Goal: Task Accomplishment & Management: Use online tool/utility

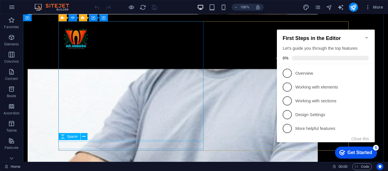
scroll to position [936, 0]
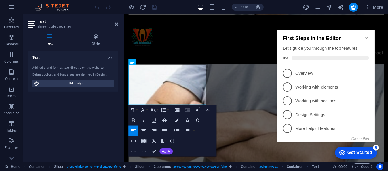
scroll to position [933, 0]
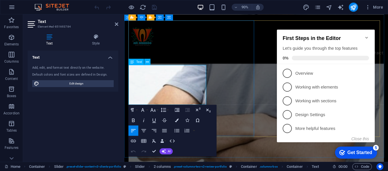
drag, startPoint x: 170, startPoint y: 73, endPoint x: 191, endPoint y: 73, distance: 20.7
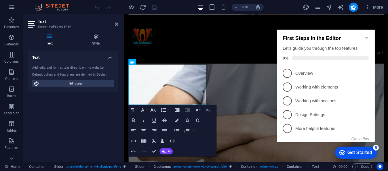
click at [95, 113] on div "Text Add, edit, and format text directly on the website. Default colors and fon…" at bounding box center [73, 104] width 91 height 107
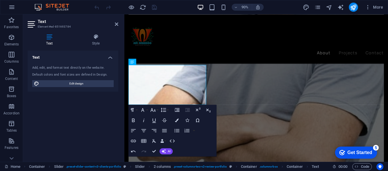
click at [102, 104] on div "Text Add, edit, and format text directly on the website. Default colors and fon…" at bounding box center [73, 104] width 91 height 107
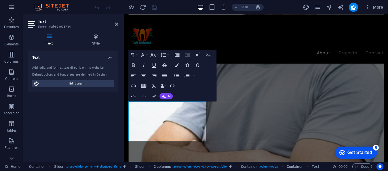
scroll to position [892, 0]
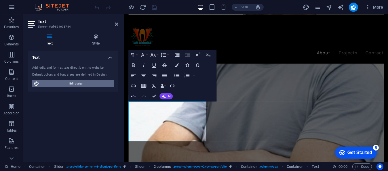
click at [76, 85] on span "Edit design" at bounding box center [76, 83] width 71 height 7
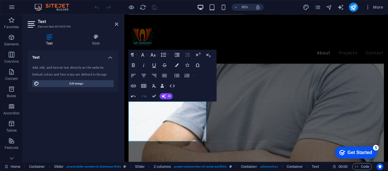
select select "ease-in-out"
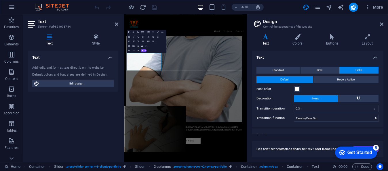
scroll to position [896, 0]
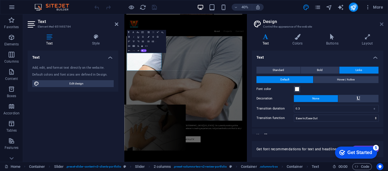
click at [382, 24] on icon at bounding box center [381, 24] width 3 height 5
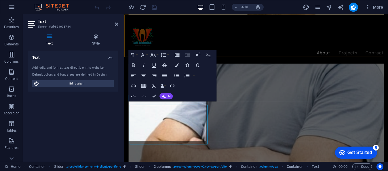
scroll to position [892, 0]
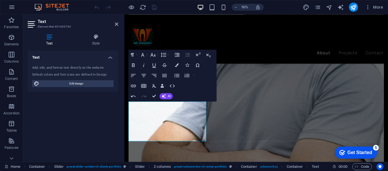
click at [84, 116] on div "Text Add, edit, and format text directly on the website. Default colors and fon…" at bounding box center [73, 104] width 91 height 107
click at [116, 25] on icon at bounding box center [116, 24] width 3 height 5
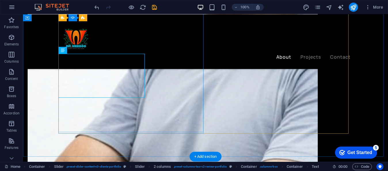
scroll to position [955, 0]
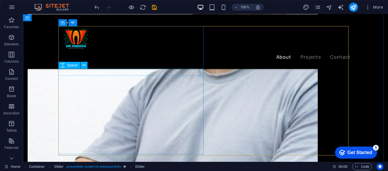
scroll to position [931, 0]
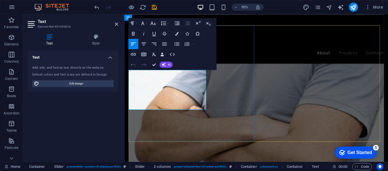
scroll to position [927, 0]
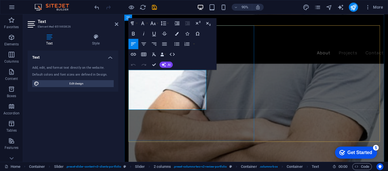
drag, startPoint x: 170, startPoint y: 79, endPoint x: 191, endPoint y: 79, distance: 21.3
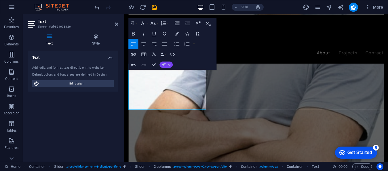
copy span "“I love working with Mr.Weesoo. He is very dedicated, and he has patience to an…"
click at [166, 64] on button "AI" at bounding box center [166, 65] width 13 height 6
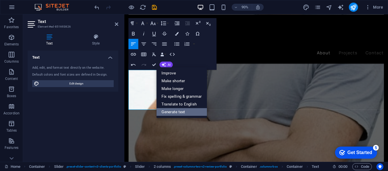
click at [175, 110] on link "Generate text" at bounding box center [182, 112] width 51 height 8
select select "English"
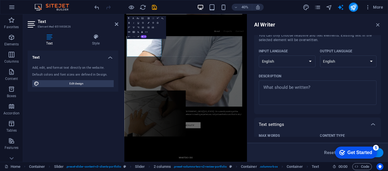
scroll to position [38, 0]
type textarea "x"
click at [278, 89] on textarea "Description x ​" at bounding box center [318, 92] width 112 height 19
paste textarea "“I love working with Mr.Weesoo. He is very dedicated, and he has patience to an…"
type textarea "“I love working with Mr.Weesoo. He is very dedicated, and he has patience to an…"
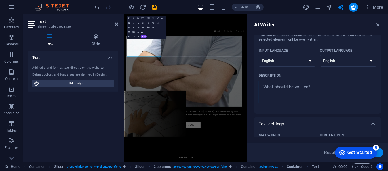
type textarea "x"
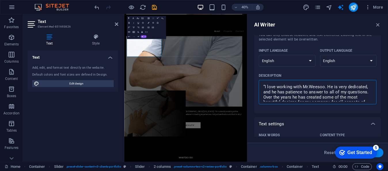
scroll to position [9, 0]
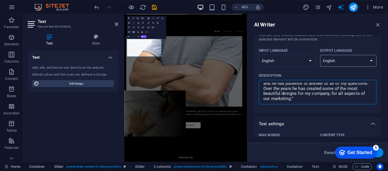
type textarea "“I love working with Mr.Weesoo. He is very dedicated, and he has patience to an…"
click at [352, 58] on select "Albanian Arabic Armenian Awadhi Azerbaijani Bashkir Basque Belarusian Bengali B…" at bounding box center [348, 61] width 57 height 12
click at [304, 73] on div "Description" at bounding box center [316, 75] width 115 height 9
click at [304, 83] on textarea "“I love working with Mr.Weesoo. He is very dedicated, and he has patience to an…" at bounding box center [318, 92] width 112 height 19
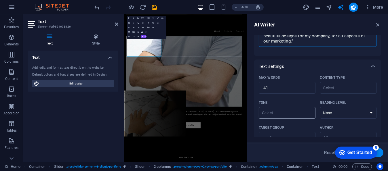
scroll to position [161, 0]
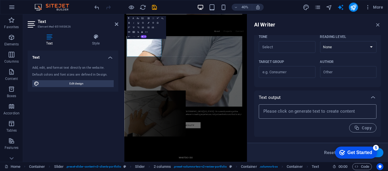
type textarea "x"
click at [308, 113] on textarea at bounding box center [318, 111] width 112 height 9
type textarea "x"
click at [307, 153] on div "Reset Generate text" at bounding box center [318, 152] width 132 height 9
click at [381, 153] on button "Generate text" at bounding box center [364, 152] width 40 height 9
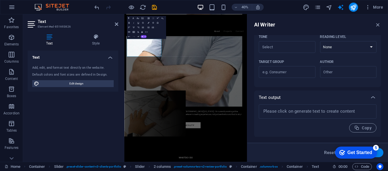
type textarea "x"
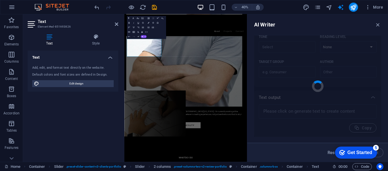
type textarea "x"
type textarea "Collaborating with Mr. Weesoo has been a rewarding experience. His dedication a…"
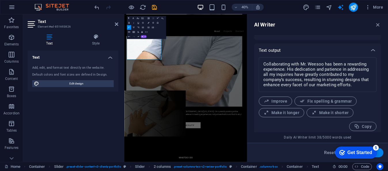
scroll to position [212, 0]
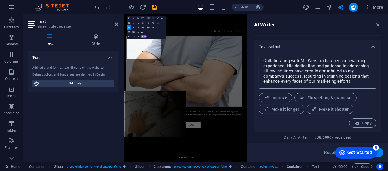
click at [353, 81] on textarea "Collaborating with Mr. Weesoo has been a rewarding experience. His dedication a…" at bounding box center [318, 71] width 112 height 29
type textarea "x"
click at [363, 122] on span "Copy" at bounding box center [363, 123] width 18 height 5
type textarea "x"
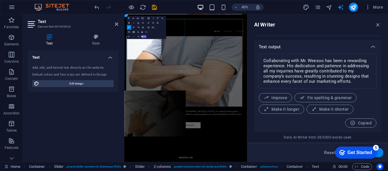
click at [298, 148] on div "Reset Generate text" at bounding box center [317, 152] width 141 height 19
click at [378, 25] on icon "button" at bounding box center [378, 25] width 6 height 6
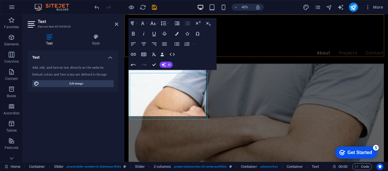
scroll to position [927, 0]
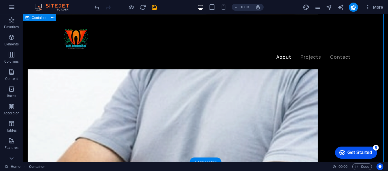
scroll to position [957, 0]
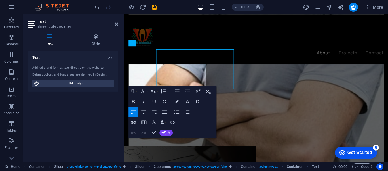
scroll to position [953, 0]
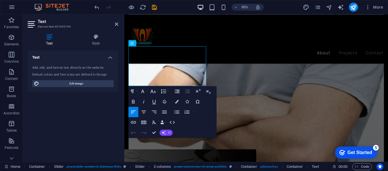
click at [167, 132] on button "AI" at bounding box center [166, 133] width 13 height 6
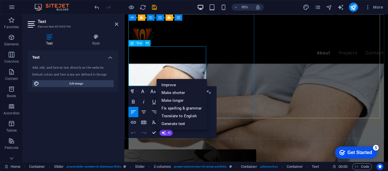
copy span "“I love working with Mr.Weesoo. He is very dedicated, and he has patience to an…"
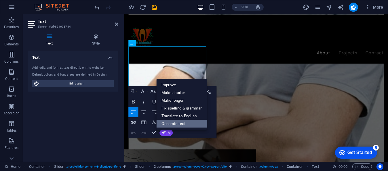
click at [184, 121] on link "Generate text" at bounding box center [182, 124] width 51 height 8
select select "English"
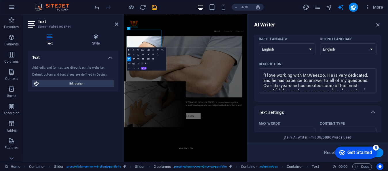
scroll to position [61, 0]
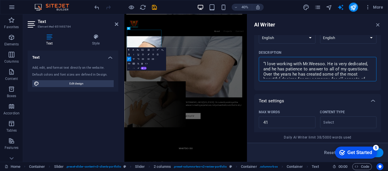
click at [320, 71] on textarea "“I love working with Mr.Weesoo. He is very dedicated, and he has patience to an…" at bounding box center [318, 69] width 112 height 19
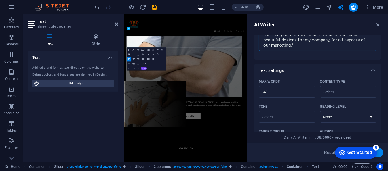
scroll to position [95, 0]
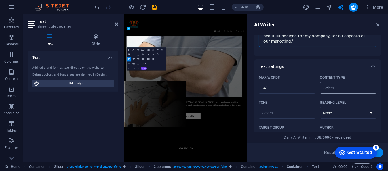
type textarea "x"
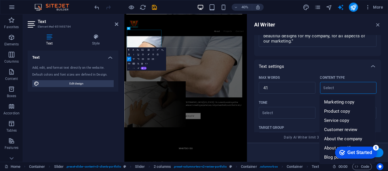
click at [347, 89] on input "Content type ​" at bounding box center [344, 88] width 44 height 8
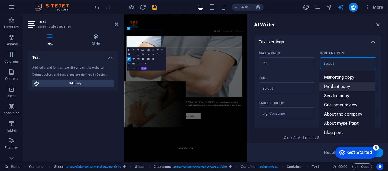
scroll to position [120, 0]
click at [349, 104] on span "Customer review" at bounding box center [340, 105] width 33 height 6
type input "Customer review"
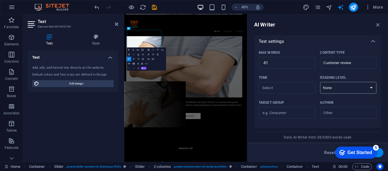
click at [369, 90] on select "None Academic Adult Teen Child" at bounding box center [348, 88] width 57 height 12
select select "Adult"
click at [320, 82] on select "None Academic Adult Teen Child" at bounding box center [348, 88] width 57 height 12
click at [291, 88] on input "Tone ​" at bounding box center [283, 88] width 44 height 8
click at [277, 109] on span "Friendly" at bounding box center [270, 112] width 15 height 6
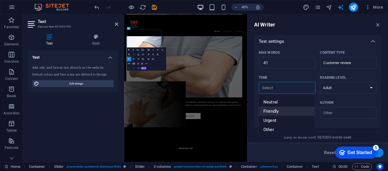
type input "Friendly"
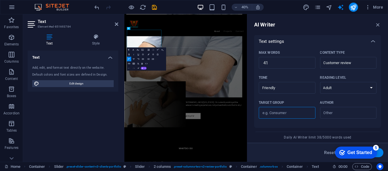
click at [292, 117] on input "Target group ​" at bounding box center [287, 113] width 57 height 9
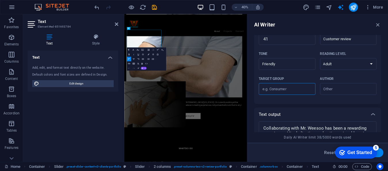
scroll to position [144, 0]
click at [337, 87] on input "Author ​" at bounding box center [344, 89] width 44 height 8
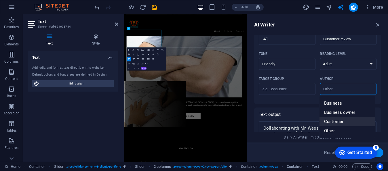
click at [340, 122] on span "Customer" at bounding box center [333, 122] width 19 height 6
type input "Customer"
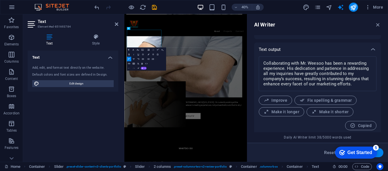
scroll to position [212, 0]
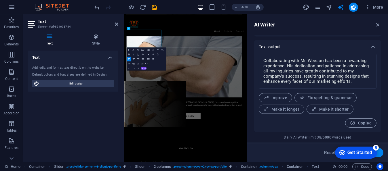
click at [381, 155] on button "Generate text" at bounding box center [364, 152] width 40 height 9
type textarea "x"
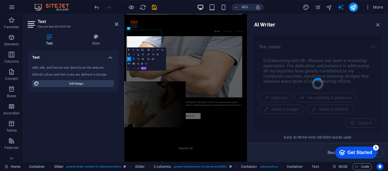
type textarea "x"
type textarea "Working with Mr. Weesoo has been a fantastic experience. His dedication and pat…"
type textarea "x"
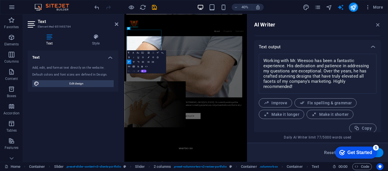
scroll to position [217, 0]
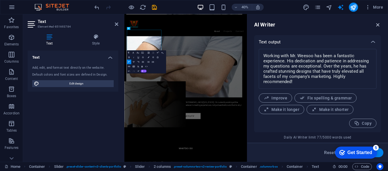
click at [379, 24] on icon "button" at bounding box center [378, 25] width 6 height 6
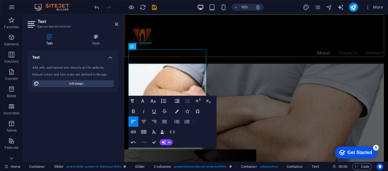
scroll to position [950, 0]
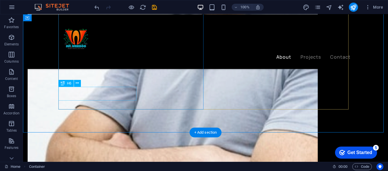
scroll to position [984, 0]
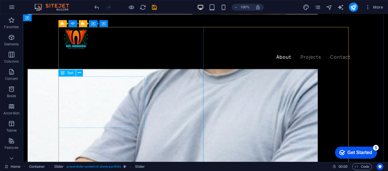
scroll to position [930, 0]
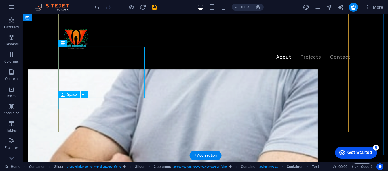
scroll to position [962, 0]
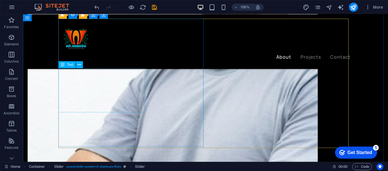
scroll to position [939, 0]
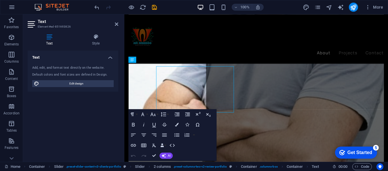
scroll to position [935, 0]
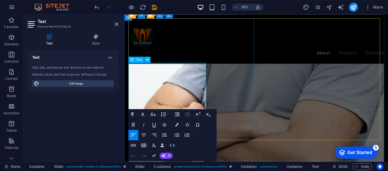
copy span "Collaborating with Mr. Weesoo has been a rewarding experience. His dedication a…"
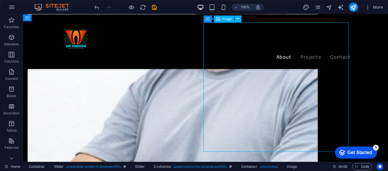
drag, startPoint x: 146, startPoint y: 164, endPoint x: 235, endPoint y: 149, distance: 90.3
select select "%"
select select "px"
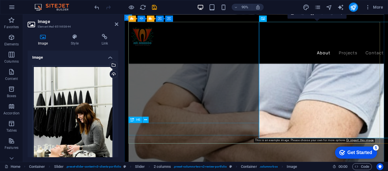
scroll to position [931, 0]
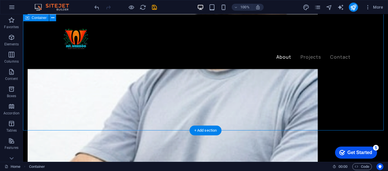
scroll to position [985, 0]
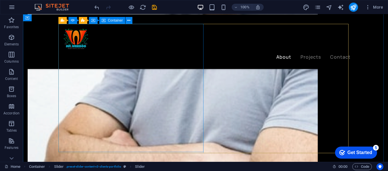
scroll to position [911, 0]
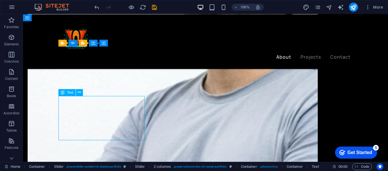
drag, startPoint x: 102, startPoint y: 114, endPoint x: 134, endPoint y: 124, distance: 34.0
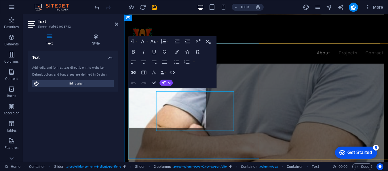
scroll to position [907, 0]
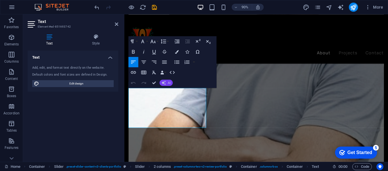
click at [166, 82] on button "AI" at bounding box center [166, 83] width 13 height 6
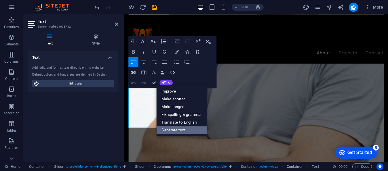
click at [176, 130] on link "Generate text" at bounding box center [182, 130] width 51 height 8
select select "English"
select select "Adult"
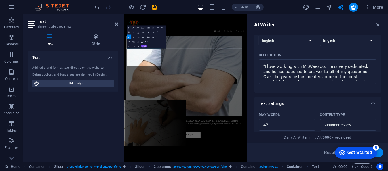
scroll to position [59, 0]
type textarea "x"
click at [296, 73] on textarea "“I love working with Mr.Weesoo. He is very dedicated, and he has patience to an…" at bounding box center [318, 71] width 112 height 19
paste textarea "Collaborating with Mr. Weesoo has been a rewarding experience. His dedication a…"
type textarea "Collaborating with Mr. Weesoo has been a rewarding experience. His dedication a…"
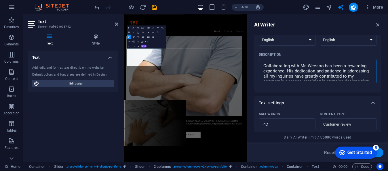
type textarea "x"
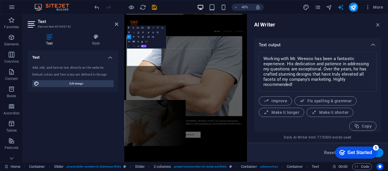
scroll to position [217, 0]
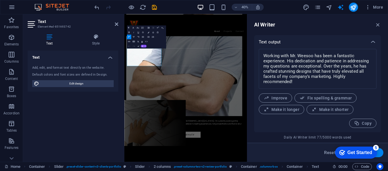
type textarea "Collaborating with Mr. Weesoo has been a rewarding experience. His dedication a…"
click div "checkmark Get Started 5 First Steps in the Editor Let's guide you through the t…"
click at [382, 153] on button "Generate text" at bounding box center [364, 152] width 40 height 9
type textarea "x"
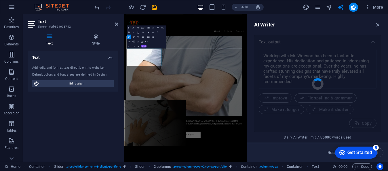
type textarea "x"
type textarea "Working with Mr. Weesoo has been fantastic. His commitment and patience in answ…"
type textarea "x"
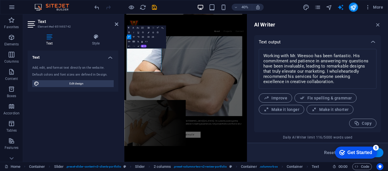
click at [382, 153] on button "Generate text" at bounding box center [364, 152] width 40 height 9
type textarea "x"
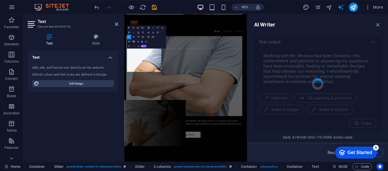
type textarea "x"
type textarea "Working with Mr. Weesoo has truly elevated my business. His unwavering support …"
type textarea "x"
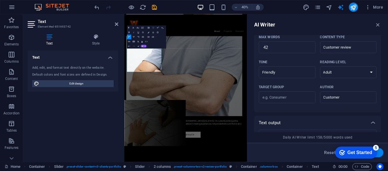
scroll to position [133, 0]
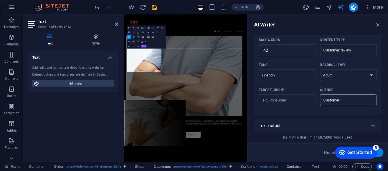
click at [346, 100] on input "Customer" at bounding box center [344, 100] width 44 height 8
click at [343, 122] on span "Business owner" at bounding box center [339, 124] width 31 height 6
type input "Business owner"
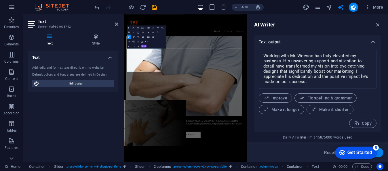
click at [380, 155] on button "Generate text" at bounding box center [364, 152] width 40 height 9
type textarea "x"
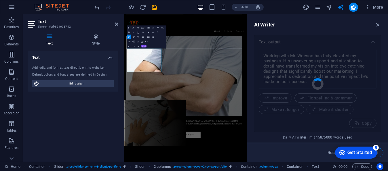
type textarea "x"
type textarea "Working with Mr. Weesoo has truly elevated my business. His unwavering dedicati…"
type textarea "x"
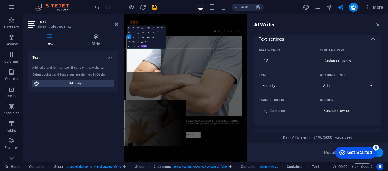
scroll to position [122, 0]
click at [353, 84] on select "None Academic Adult Teen Child" at bounding box center [348, 86] width 57 height 12
select select "Academic"
click at [320, 80] on select "None Academic Adult Teen Child" at bounding box center [348, 86] width 57 height 12
click at [347, 84] on select "None Academic Adult Teen Child" at bounding box center [348, 86] width 57 height 12
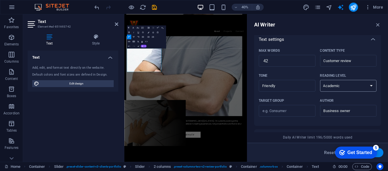
click at [320, 80] on select "None Academic Adult Teen Child" at bounding box center [348, 86] width 57 height 12
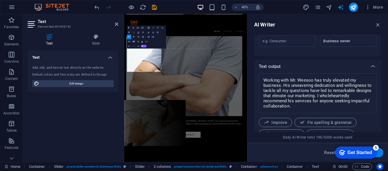
scroll to position [217, 0]
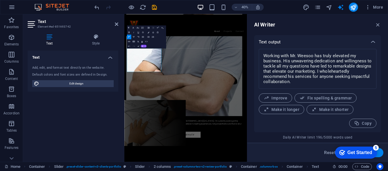
click at [380, 154] on button "Generate text" at bounding box center [364, 152] width 40 height 9
type textarea "x"
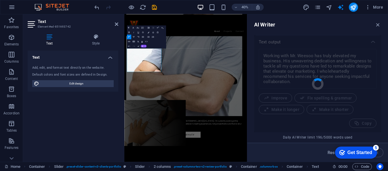
type textarea "x"
type textarea "Working with Mr. Weesoo has truly been exceptional. His unwavering dedication a…"
type textarea "x"
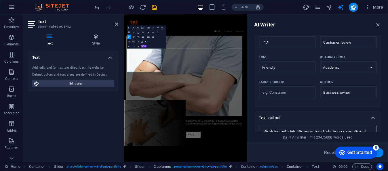
scroll to position [143, 0]
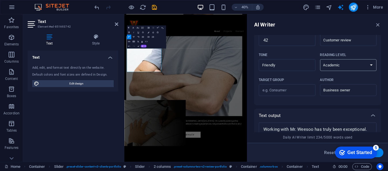
click at [349, 69] on select "None Academic Adult Teen Child" at bounding box center [348, 65] width 57 height 12
select select "Adult"
click at [320, 59] on select "None Academic Adult Teen Child" at bounding box center [348, 65] width 57 height 12
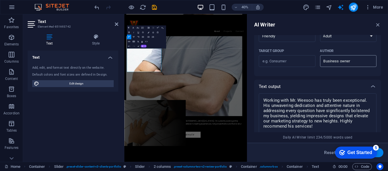
scroll to position [174, 0]
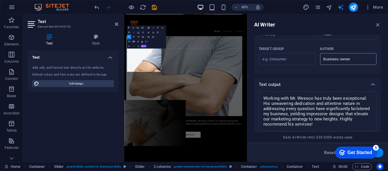
click at [358, 59] on input "Business owner" at bounding box center [344, 59] width 44 height 8
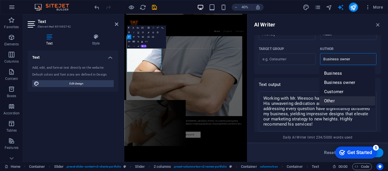
click at [337, 101] on li "Other" at bounding box center [348, 100] width 56 height 9
type input "Other"
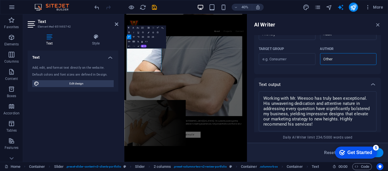
scroll to position [217, 0]
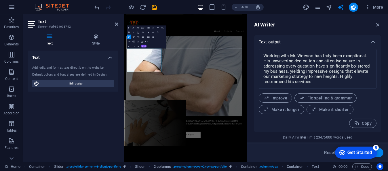
click div "checkmark Get Started 5 First Steps in the Editor Let's guide you through the t…"
click at [380, 152] on button "Generate text" at bounding box center [364, 152] width 40 height 9
type textarea "x"
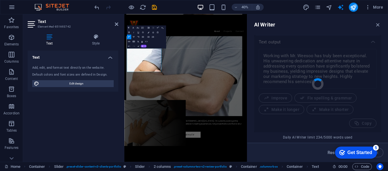
type textarea "x"
type textarea "Working with Mr. Weesoo has truly elevated our brand. His commitment and patien…"
type textarea "x"
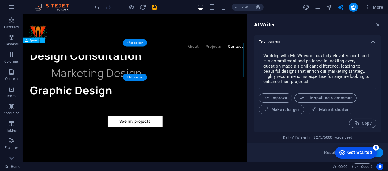
scroll to position [1472, 0]
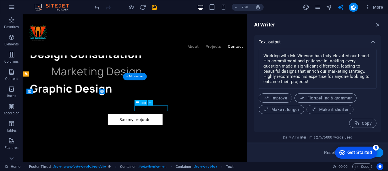
drag, startPoint x: 201, startPoint y: 139, endPoint x: 103, endPoint y: 249, distance: 146.6
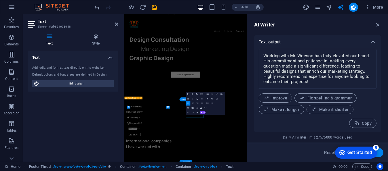
scroll to position [1343, 0]
type input "#ed-851693658"
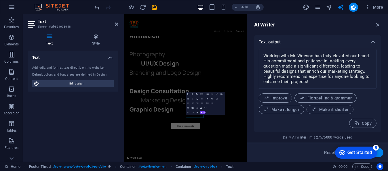
click at [50, 39] on icon at bounding box center [49, 37] width 43 height 6
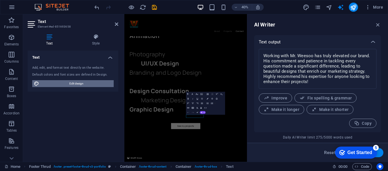
click at [81, 82] on span "Edit design" at bounding box center [76, 83] width 71 height 7
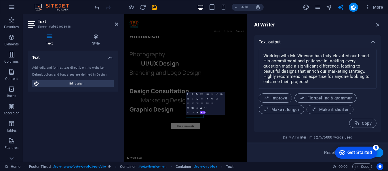
select select "ease-in-out"
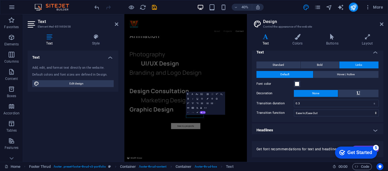
scroll to position [7, 0]
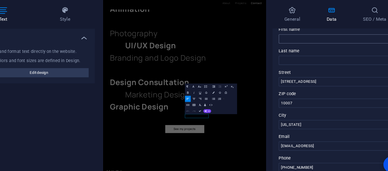
scroll to position [35, 0]
click at [291, 91] on input "[STREET_ADDRESS]" at bounding box center [318, 90] width 122 height 7
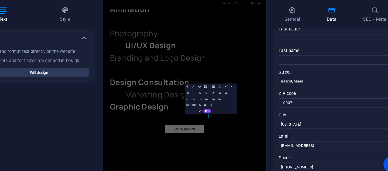
click at [260, 90] on input "nasr st, Maadi" at bounding box center [318, 90] width 122 height 7
type input "Nasr st, Maadi"
click at [274, 123] on input "[US_STATE]" at bounding box center [318, 122] width 122 height 7
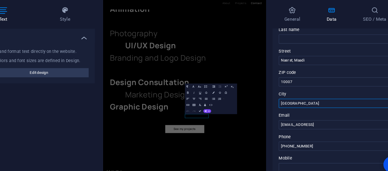
scroll to position [58, 0]
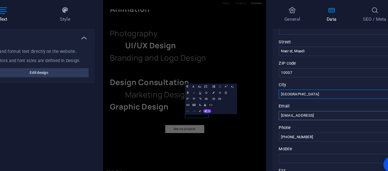
type input "[GEOGRAPHIC_DATA]"
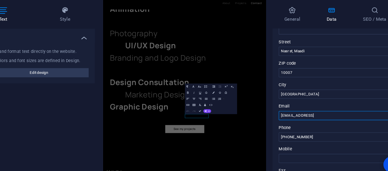
click at [302, 117] on input "[EMAIL_ADDRESS]" at bounding box center [318, 116] width 122 height 7
type input "[EMAIL_ADDRESS][DOMAIN_NAME]"
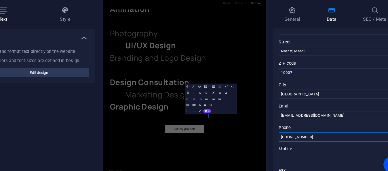
click at [286, 133] on input "[PHONE_NUMBER]" at bounding box center [318, 132] width 122 height 7
type input "01272727701"
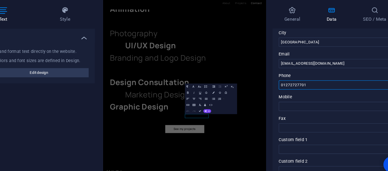
scroll to position [97, 0]
drag, startPoint x: 279, startPoint y: 92, endPoint x: 258, endPoint y: 93, distance: 21.0
click at [258, 93] on input "01272727701" at bounding box center [318, 93] width 122 height 7
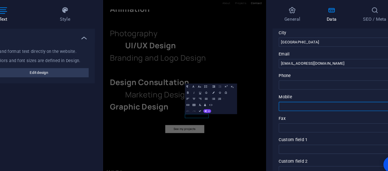
click at [265, 110] on input "Mobile" at bounding box center [318, 109] width 122 height 7
paste input "01272727701"
type input "01272727701"
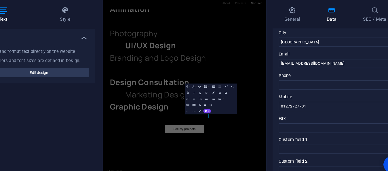
click at [279, 117] on label "Fax" at bounding box center [318, 118] width 122 height 7
click at [279, 122] on input "Fax" at bounding box center [318, 125] width 122 height 7
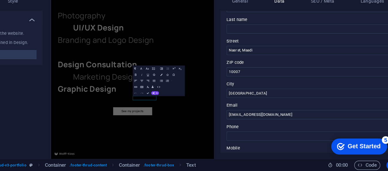
scroll to position [0, 0]
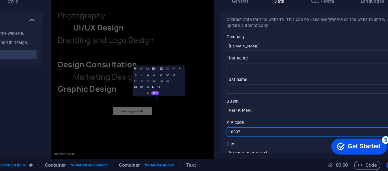
click at [270, 143] on input "10007" at bounding box center [318, 142] width 122 height 7
type input "11742"
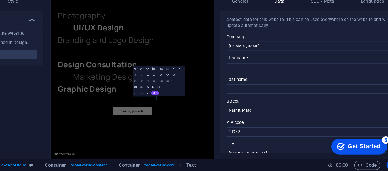
click at [283, 132] on label "ZIP code" at bounding box center [318, 135] width 122 height 7
click at [283, 139] on input "11742" at bounding box center [318, 142] width 122 height 7
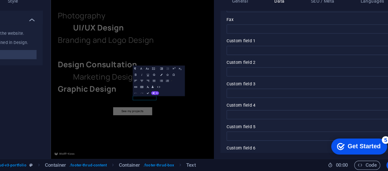
scroll to position [169, 0]
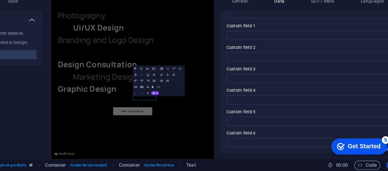
click at [378, 168] on button "Usercentrics" at bounding box center [380, 167] width 7 height 7
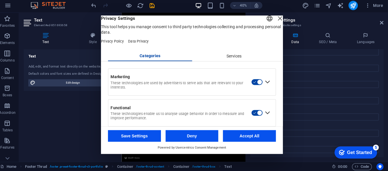
scroll to position [0, 0]
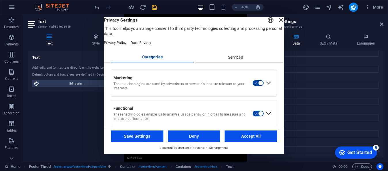
click at [277, 24] on div "Close Layer" at bounding box center [281, 20] width 8 height 8
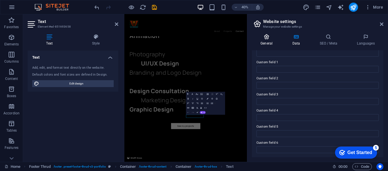
click at [272, 37] on icon at bounding box center [266, 37] width 29 height 6
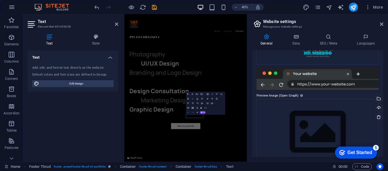
scroll to position [127, 0]
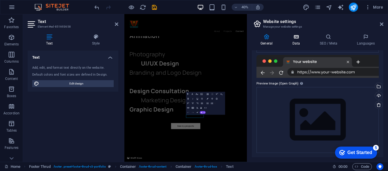
click at [300, 41] on h4 "Data" at bounding box center [297, 40] width 27 height 12
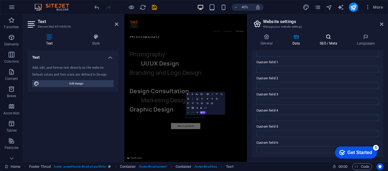
click at [328, 39] on icon at bounding box center [328, 37] width 35 height 6
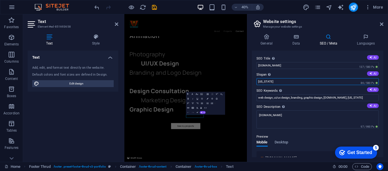
click at [294, 81] on input "[US_STATE]" at bounding box center [318, 81] width 122 height 7
drag, startPoint x: 357, startPoint y: 96, endPoint x: 345, endPoint y: 96, distance: 12.4
click at [345, 96] on input "web design, ui/ux design, branding, graphic design, [DOMAIN_NAME], [US_STATE]" at bounding box center [318, 97] width 122 height 7
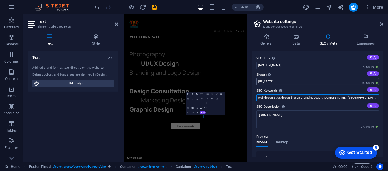
type input "web design, ui/ux design, branding, graphic design, [DOMAIN_NAME], [GEOGRAPHIC_…"
click at [304, 79] on input "[US_STATE]" at bounding box center [318, 81] width 122 height 7
click at [291, 66] on input "[DOMAIN_NAME]" at bounding box center [318, 65] width 122 height 7
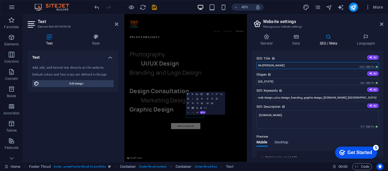
click at [284, 65] on input "Mr [PERSON_NAME]" at bounding box center [318, 65] width 122 height 7
type input "Mr [PERSON_NAME]"
click at [280, 81] on input "[US_STATE]" at bounding box center [318, 81] width 122 height 7
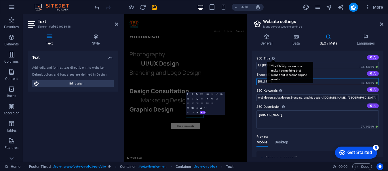
paste input "smart digital solutions"
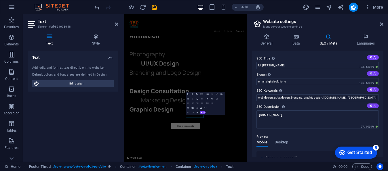
click at [371, 75] on button "AI" at bounding box center [373, 73] width 12 height 5
click at [330, 82] on input "Crafting Unique Digital Experiences with Clarity" at bounding box center [318, 81] width 122 height 7
paste input "smart digital solutions"
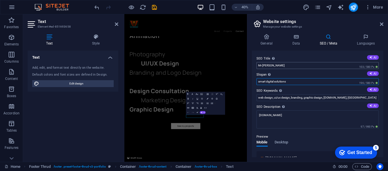
type input "smart digital solutions"
click at [302, 65] on input "Mr [PERSON_NAME]" at bounding box center [318, 65] width 122 height 7
paste input "smart digital solutions"
click at [275, 65] on input "Mr [PERSON_NAME] smart digital solutions" at bounding box center [318, 65] width 122 height 7
click at [310, 66] on input "Mr [PERSON_NAME] Smart Digital Solutions" at bounding box center [318, 65] width 122 height 7
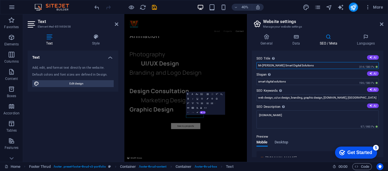
click at [310, 66] on input "Mr [PERSON_NAME] Smart Digital Solutions" at bounding box center [318, 65] width 122 height 7
type input "Mr [PERSON_NAME] Smart Digital Solutions"
click at [303, 83] on input "smart digital solutions" at bounding box center [318, 81] width 122 height 7
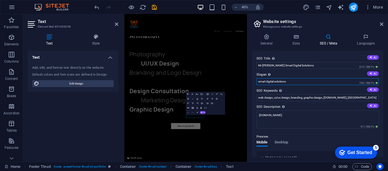
click at [303, 83] on input "smart digital solutions" at bounding box center [318, 81] width 122 height 7
paste input "Mr [PERSON_NAME] Smart Digital S"
click at [373, 73] on button "AI" at bounding box center [373, 73] width 12 height 5
type input "Crafting Logical Designs for Your Digital Success"
click at [356, 65] on input "Mr [PERSON_NAME] Smart Digital Solutions" at bounding box center [318, 65] width 122 height 7
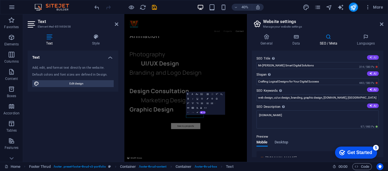
click at [374, 57] on button "AI" at bounding box center [373, 57] width 12 height 5
drag, startPoint x: 306, startPoint y: 65, endPoint x: 275, endPoint y: 64, distance: 31.4
click at [275, 64] on input "Mr [PERSON_NAME] Smart Digital Solutions" at bounding box center [318, 65] width 122 height 7
paste input "Smart Digital Solutions"
type input "Mr [PERSON_NAME] Smart Digital Solutions"
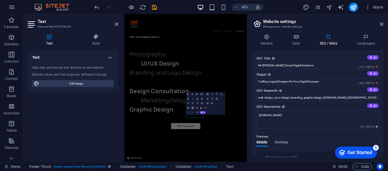
click at [316, 73] on label "Slogan The slogan of your website. AI" at bounding box center [318, 74] width 122 height 7
click at [316, 78] on input "Crafting Logical Designs for Your Digital Success" at bounding box center [318, 81] width 122 height 7
click at [375, 88] on button "AI" at bounding box center [373, 90] width 12 height 5
type input "web designer, UI/UX design, mobile design, branding and logo design, graphic de…"
drag, startPoint x: 308, startPoint y: 66, endPoint x: 274, endPoint y: 63, distance: 33.3
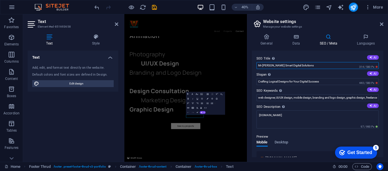
click at [274, 63] on input "Mr [PERSON_NAME] Smart Digital Solutions" at bounding box center [318, 65] width 122 height 7
click at [272, 66] on input "Mr [PERSON_NAME] Smart Digital Solutions" at bounding box center [318, 65] width 122 height 7
click at [289, 73] on label "Slogan The slogan of your website. AI" at bounding box center [318, 74] width 122 height 7
click at [289, 78] on input "Crafting Logical Designs for Your Digital Success" at bounding box center [318, 81] width 122 height 7
drag, startPoint x: 312, startPoint y: 65, endPoint x: 274, endPoint y: 66, distance: 38.0
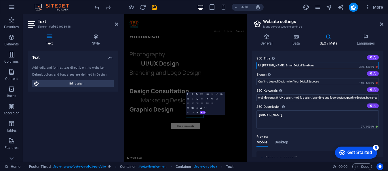
click at [274, 66] on input "Mr [PERSON_NAME] Smart Digital Solutions" at bounding box center [318, 65] width 122 height 7
type input "Mr [PERSON_NAME]"
click at [325, 82] on input "Crafting Logical Designs for Your Digital Success" at bounding box center [318, 81] width 122 height 7
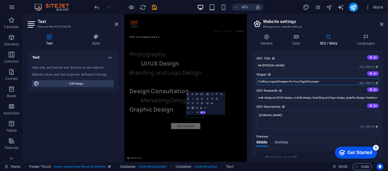
paste input "Smart Digital Solution"
type input "Smart Digital Solutions"
click at [325, 90] on label "SEO Keywords Comma-separated list of keywords representing your website. AI" at bounding box center [318, 91] width 122 height 7
click at [325, 94] on input "web designer, UI/UX design, mobile design, branding and logo design, graphic de…" at bounding box center [318, 97] width 122 height 7
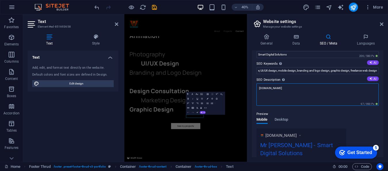
scroll to position [0, 0]
click at [326, 86] on textarea "[DOMAIN_NAME]" at bounding box center [318, 95] width 122 height 22
paste textarea "Smart Digital Solutions"
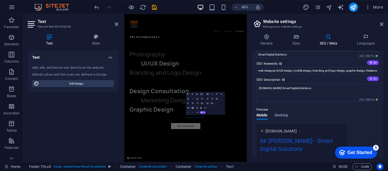
click at [373, 79] on button "AI" at bounding box center [373, 79] width 12 height 5
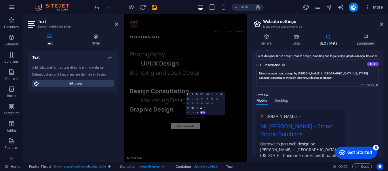
scroll to position [41, 0]
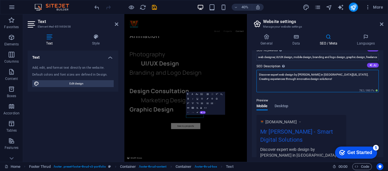
drag, startPoint x: 300, startPoint y: 74, endPoint x: 305, endPoint y: 74, distance: 5.2
click at [305, 74] on textarea "Discover expert web design by [PERSON_NAME] in [GEOGRAPHIC_DATA][US_STATE]. Cre…" at bounding box center [318, 81] width 122 height 22
drag, startPoint x: 298, startPoint y: 74, endPoint x: 312, endPoint y: 73, distance: 14.1
click at [312, 73] on textarea "Discover expert web design by [PERSON_NAME] in [GEOGRAPHIC_DATA][US_STATE]. Cre…" at bounding box center [318, 81] width 122 height 22
click at [348, 112] on div "Preview Mobile Desktop [DOMAIN_NAME] Mr [PERSON_NAME] - Smart Digital Solutions…" at bounding box center [318, 133] width 122 height 81
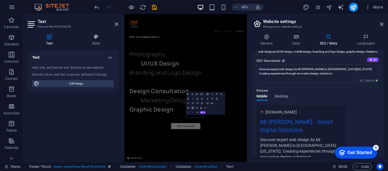
scroll to position [46, 0]
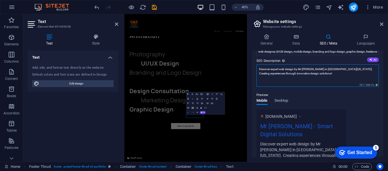
drag, startPoint x: 317, startPoint y: 68, endPoint x: 342, endPoint y: 68, distance: 24.5
click at [342, 68] on textarea "Discover expert web design by Mr [PERSON_NAME] in [GEOGRAPHIC_DATA][US_STATE]. …" at bounding box center [318, 76] width 122 height 22
click at [348, 71] on textarea "Discover expert web design by Mr [PERSON_NAME] in [GEOGRAPHIC_DATA] [GEOGRAPHIC…" at bounding box center [318, 76] width 122 height 22
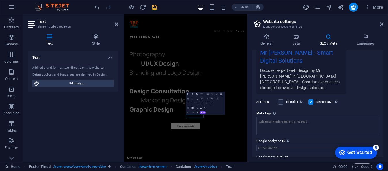
scroll to position [120, 0]
type textarea "Discover expert web design by Mr [PERSON_NAME] in [GEOGRAPHIC_DATA] [GEOGRAPHIC…"
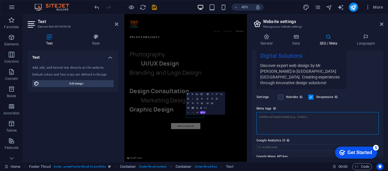
click at [327, 117] on textarea "Meta tags Enter HTML code here that will be placed inside the tags of your webs…" at bounding box center [318, 123] width 122 height 22
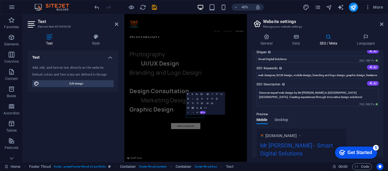
scroll to position [0, 0]
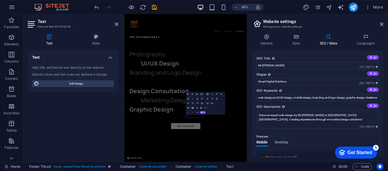
click at [329, 135] on div "Preview" at bounding box center [318, 137] width 122 height 7
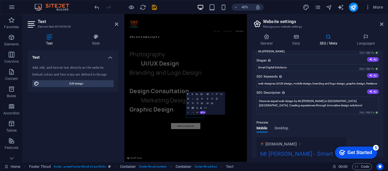
scroll to position [18, 0]
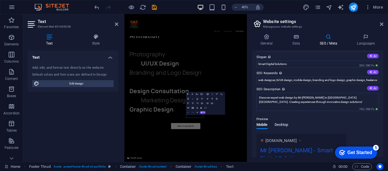
click at [282, 126] on span "Desktop" at bounding box center [282, 126] width 14 height 8
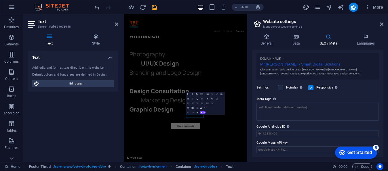
scroll to position [0, 0]
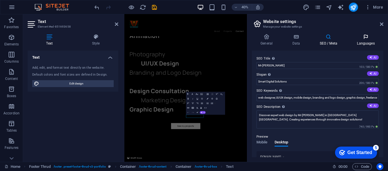
click at [363, 38] on icon at bounding box center [365, 37] width 35 height 6
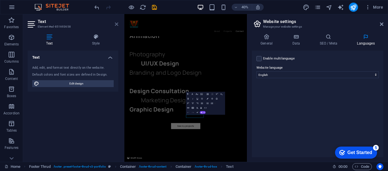
click at [115, 22] on icon at bounding box center [116, 24] width 3 height 5
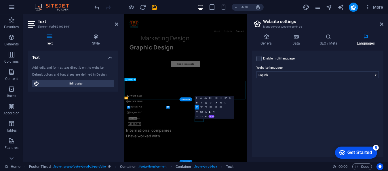
scroll to position [1343, 0]
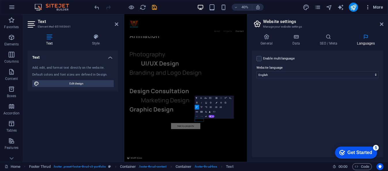
click at [369, 6] on icon "button" at bounding box center [368, 7] width 6 height 6
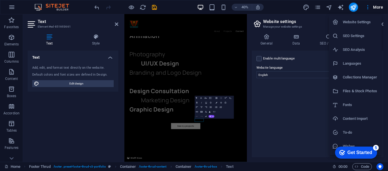
click at [115, 25] on div at bounding box center [194, 85] width 388 height 171
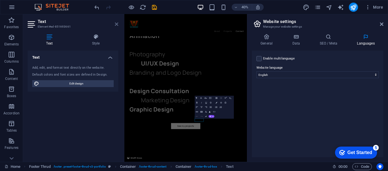
click at [116, 25] on icon at bounding box center [116, 24] width 3 height 5
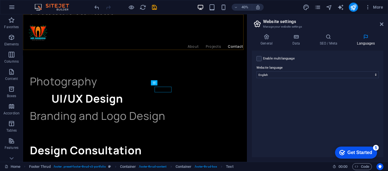
scroll to position [1508, 0]
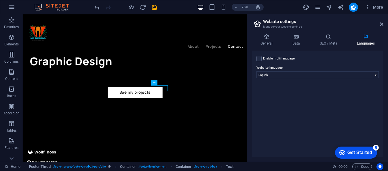
click at [359, 149] on div "checkmark Get Started 5" at bounding box center [356, 153] width 42 height 12
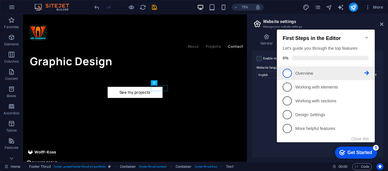
click at [299, 76] on link "1 Overview - incomplete" at bounding box center [326, 73] width 86 height 9
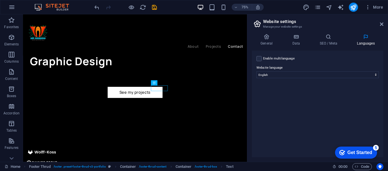
scroll to position [0, 0]
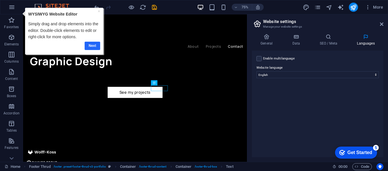
click at [93, 45] on link "Next" at bounding box center [92, 45] width 16 height 8
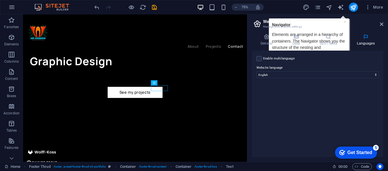
click at [346, 20] on h2 "Website settings" at bounding box center [323, 21] width 120 height 5
click at [344, 21] on h2 "Website settings" at bounding box center [323, 21] width 120 height 5
drag, startPoint x: 383, startPoint y: 25, endPoint x: 344, endPoint y: 11, distance: 41.2
click at [383, 25] on icon at bounding box center [381, 24] width 3 height 5
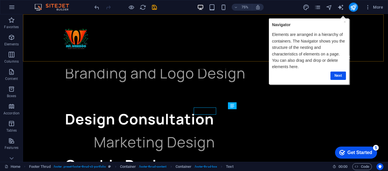
scroll to position [1510, 0]
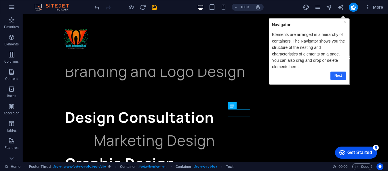
click at [340, 76] on link "Next" at bounding box center [339, 76] width 16 height 8
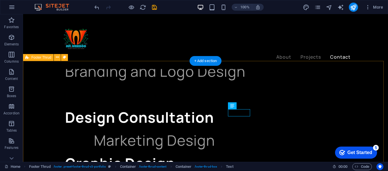
scroll to position [0, 0]
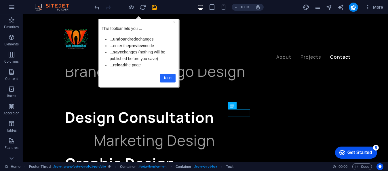
click at [164, 77] on link "Next" at bounding box center [168, 78] width 16 height 8
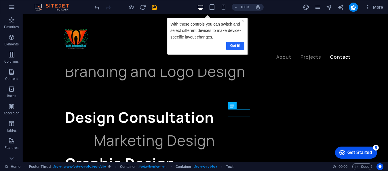
click at [236, 47] on link "Got it!" at bounding box center [235, 45] width 18 height 8
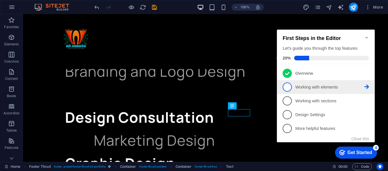
click at [324, 84] on p "Working with elements - incomplete" at bounding box center [329, 87] width 69 height 6
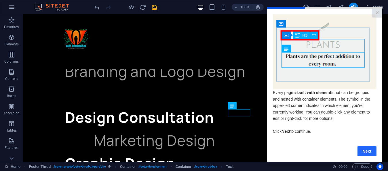
click at [367, 153] on link "Next" at bounding box center [366, 151] width 19 height 10
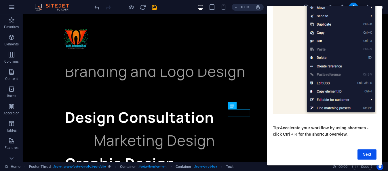
scroll to position [89, 0]
click at [367, 150] on link "Next" at bounding box center [366, 154] width 19 height 10
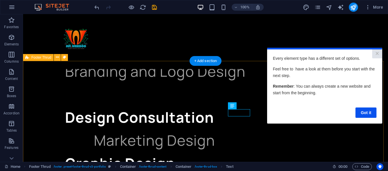
scroll to position [0, 0]
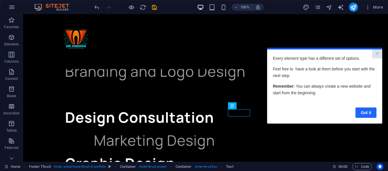
click at [363, 112] on link "Got it" at bounding box center [365, 112] width 21 height 10
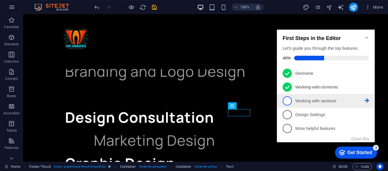
click at [365, 101] on icon at bounding box center [366, 100] width 5 height 5
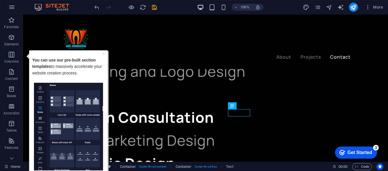
click at [81, 74] on p "You can use our pre-built section templates to massively accelerate your websit…" at bounding box center [68, 70] width 73 height 26
click at [94, 136] on img "Tooltip" at bounding box center [68, 127] width 69 height 88
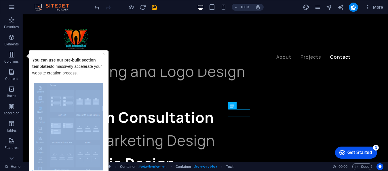
drag, startPoint x: 111, startPoint y: 150, endPoint x: 78, endPoint y: 126, distance: 40.9
click at [78, 126] on div "× You can use our pre-built section templates to massively accelerate your webs…" at bounding box center [67, 124] width 84 height 148
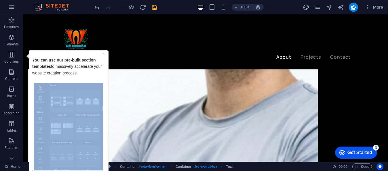
scroll to position [661, 0]
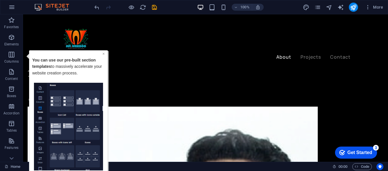
click at [104, 52] on link "×" at bounding box center [104, 53] width 2 height 5
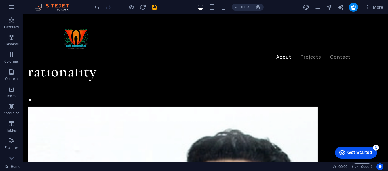
click at [351, 155] on div "Get Started" at bounding box center [359, 152] width 25 height 5
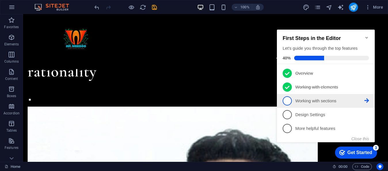
click at [321, 102] on p "Working with sections - incomplete" at bounding box center [329, 101] width 69 height 6
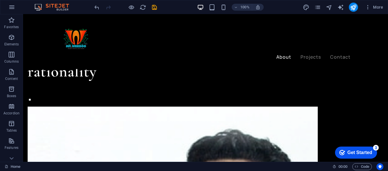
scroll to position [0, 0]
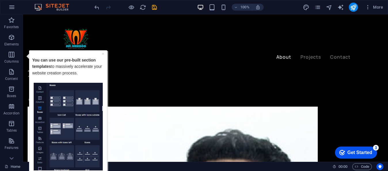
click at [82, 60] on strong "pre-built section templates" at bounding box center [64, 63] width 64 height 11
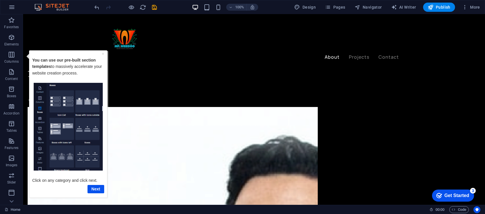
scroll to position [660, 0]
click at [92, 171] on link "Next" at bounding box center [95, 189] width 17 height 8
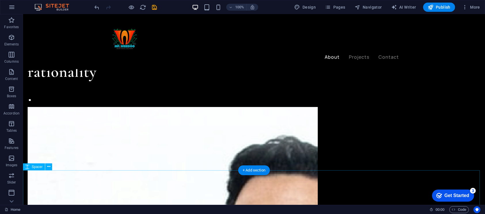
scroll to position [0, 0]
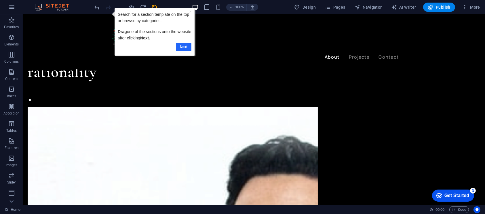
click at [184, 46] on link "Next" at bounding box center [184, 47] width 16 height 8
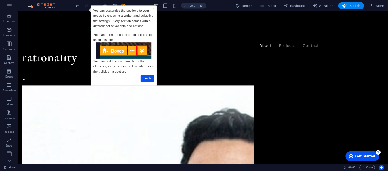
scroll to position [661, 0]
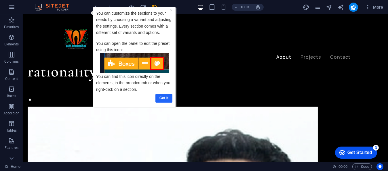
click at [164, 97] on link "Got it" at bounding box center [164, 98] width 17 height 8
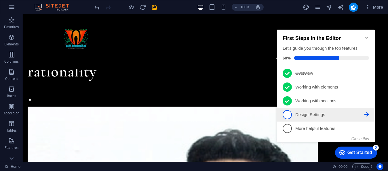
click at [356, 114] on p "Design Settings - incomplete" at bounding box center [329, 115] width 69 height 6
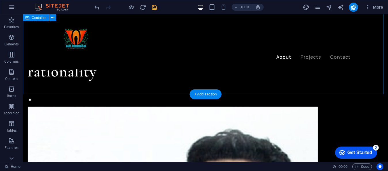
scroll to position [0, 0]
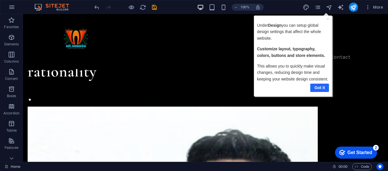
click at [321, 87] on link "Got it" at bounding box center [319, 88] width 19 height 8
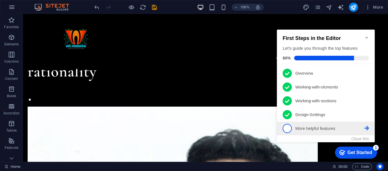
click at [365, 126] on icon at bounding box center [366, 128] width 5 height 5
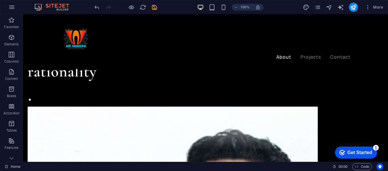
click at [357, 155] on div "Get Started" at bounding box center [359, 152] width 25 height 5
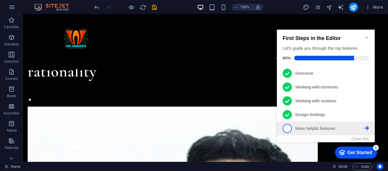
click at [369, 127] on li "5 More helpful features - incomplete" at bounding box center [326, 129] width 98 height 14
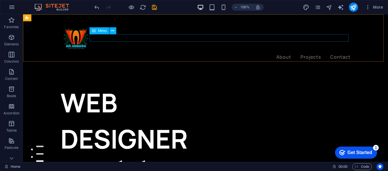
click at [310, 54] on nav "About Projects Contact" at bounding box center [205, 57] width 290 height 7
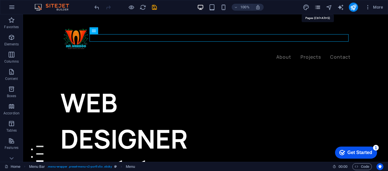
click at [319, 7] on icon "pages" at bounding box center [317, 7] width 7 height 7
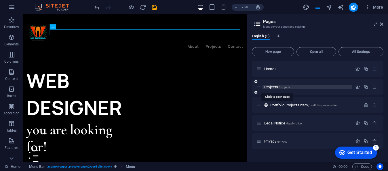
click at [277, 86] on span "Projects /projects" at bounding box center [277, 87] width 26 height 4
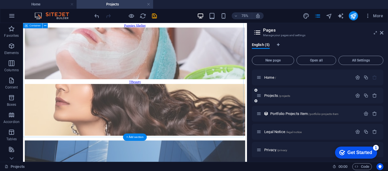
scroll to position [265, 0]
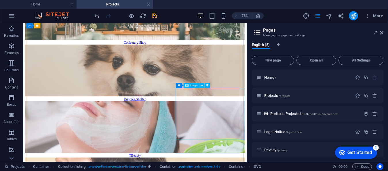
scroll to position [136, 0]
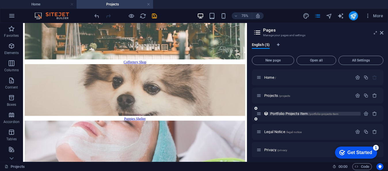
click at [291, 114] on span "Portfolio Projects Item /portfolio-projects-item" at bounding box center [304, 114] width 68 height 4
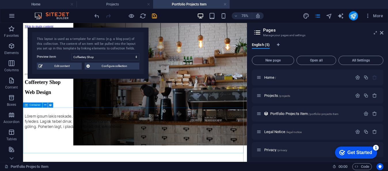
scroll to position [1423, 0]
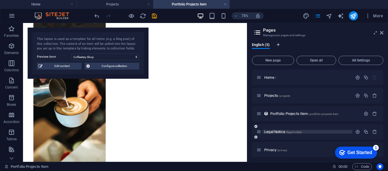
click at [277, 132] on span "Legal Notice /legal-notice" at bounding box center [282, 132] width 37 height 4
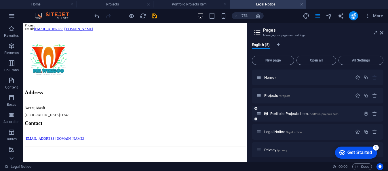
scroll to position [3, 0]
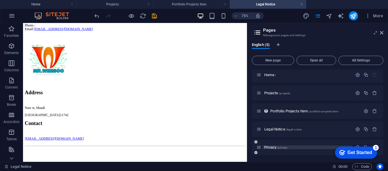
click at [287, 146] on span "/privacy" at bounding box center [282, 147] width 10 height 3
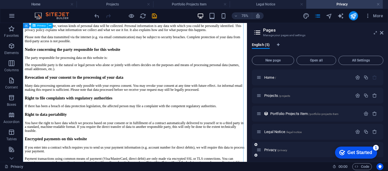
scroll to position [356, 0]
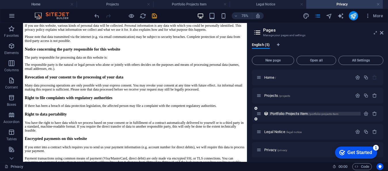
click at [291, 112] on span "Portfolio Projects Item /portfolio-projects-item" at bounding box center [304, 114] width 68 height 4
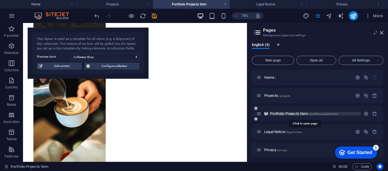
scroll to position [0, 0]
click at [136, 56] on select "Coffeetery Shop Puppies Shelter TBeauty Le Hair Charonika Those Architects" at bounding box center [105, 57] width 68 height 7
click at [71, 54] on select "Coffeetery Shop Puppies Shelter TBeauty Le Hair Charonika Those Architects" at bounding box center [105, 57] width 68 height 7
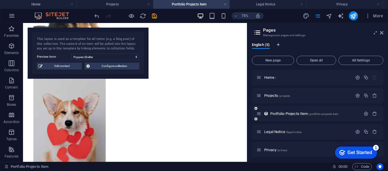
scroll to position [154, 0]
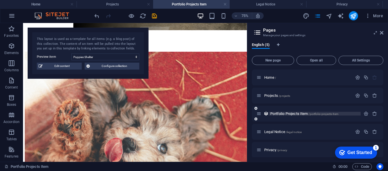
click at [284, 113] on span "Portfolio Projects Item /portfolio-projects-item" at bounding box center [304, 114] width 68 height 4
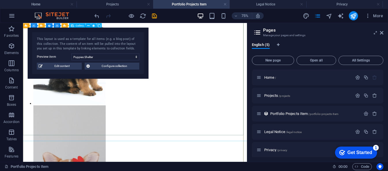
scroll to position [636, 0]
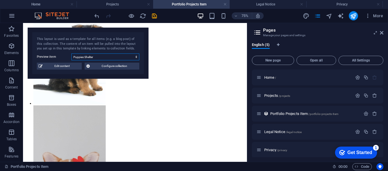
click at [130, 57] on select "Coffeetery Shop Puppies Shelter TBeauty Le Hair Charonika Those Architects" at bounding box center [105, 57] width 68 height 7
select select "68a3d41a6edc0914c80a4917"
click at [71, 54] on select "Coffeetery Shop Puppies Shelter TBeauty Le Hair Charonika Those Architects" at bounding box center [105, 57] width 68 height 7
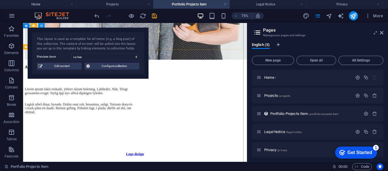
scroll to position [364, 0]
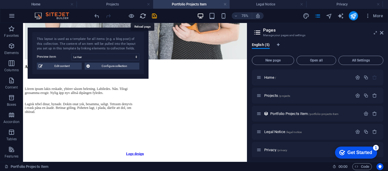
click at [143, 14] on icon "reload" at bounding box center [143, 16] width 7 height 7
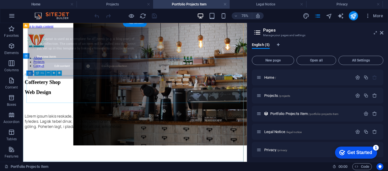
scroll to position [0, 0]
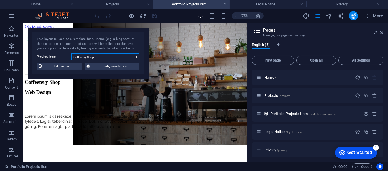
click at [128, 57] on select "Coffeetery Shop Puppies Shelter TBeauty Le Hair Charonika Those Architects" at bounding box center [105, 57] width 68 height 7
select select "68a3d41a6edc0914c80a491a"
click at [71, 54] on select "Coffeetery Shop Puppies Shelter TBeauty Le Hair Charonika Those Architects" at bounding box center [105, 57] width 68 height 7
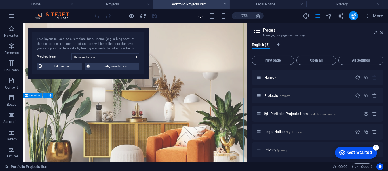
scroll to position [209, 0]
